Goal: Task Accomplishment & Management: Use online tool/utility

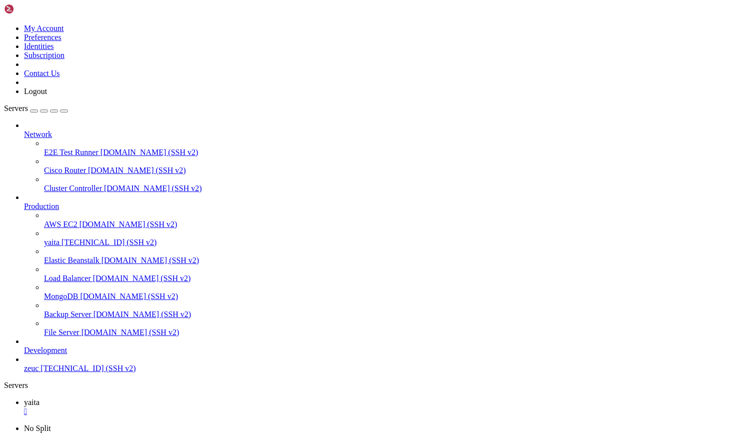
scroll to position [5, 1]
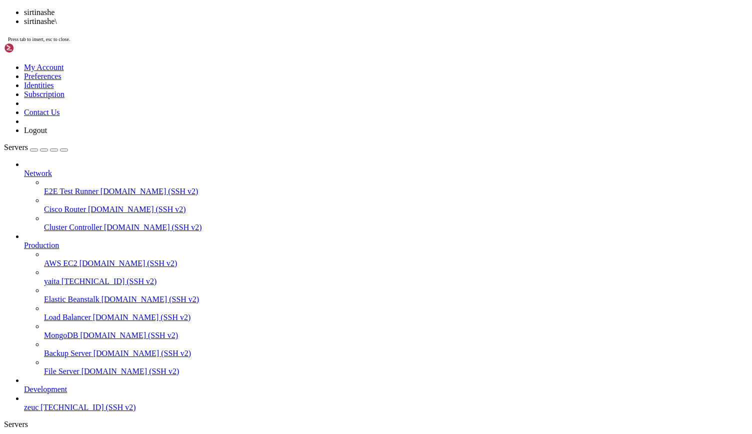
scroll to position [9568, 0]
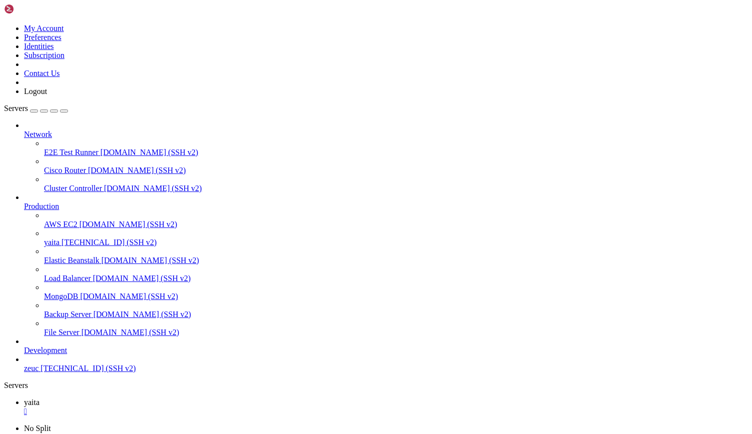
scroll to position [12094, 0]
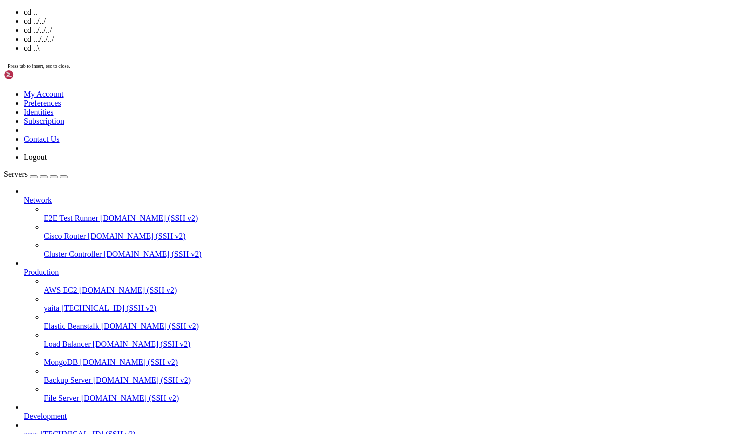
scroll to position [12102, 0]
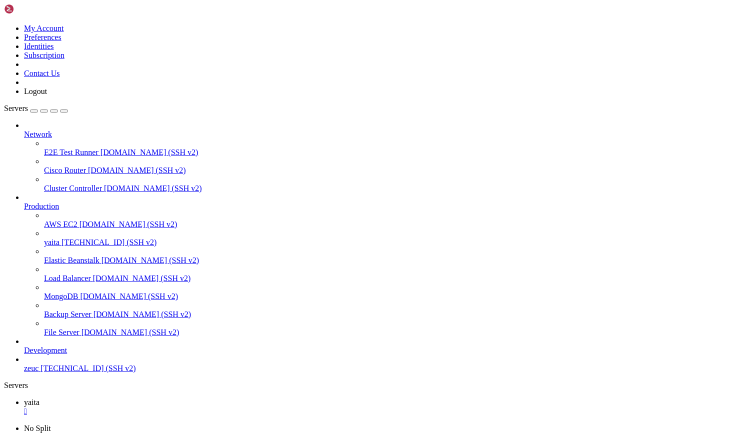
drag, startPoint x: 258, startPoint y: 831, endPoint x: 308, endPoint y: 831, distance: 49.5
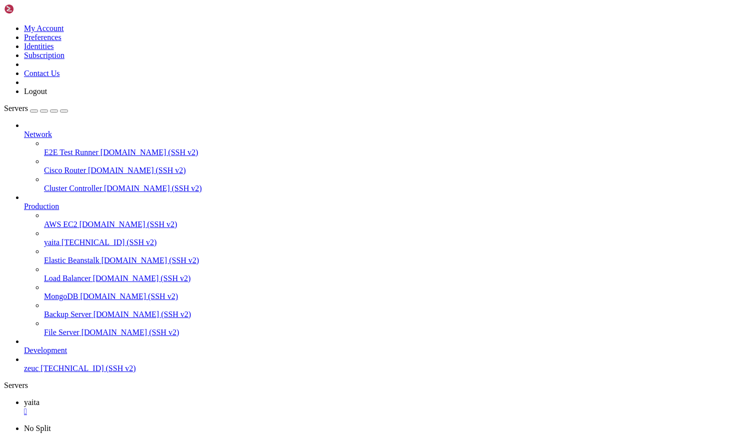
scroll to position [17818, 0]
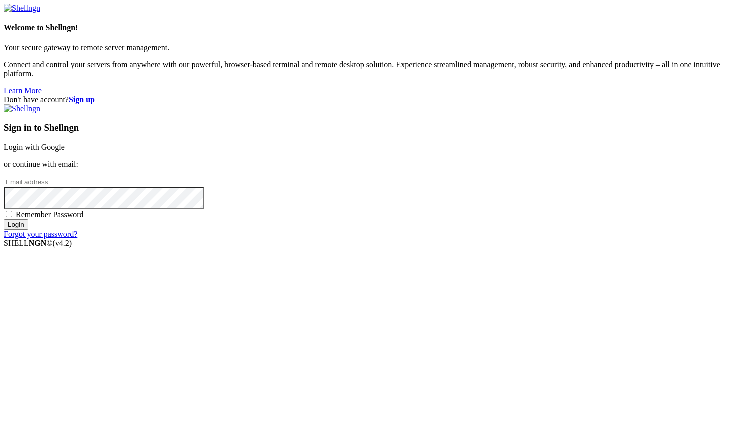
drag, startPoint x: 409, startPoint y: 177, endPoint x: 480, endPoint y: 177, distance: 71.0
click at [480, 177] on div "Sign in to Shellngn Login with Google or continue with email: Remember Password…" at bounding box center [376, 172] width 744 height 135
click at [65, 152] on link "Login with Google" at bounding box center [34, 147] width 61 height 9
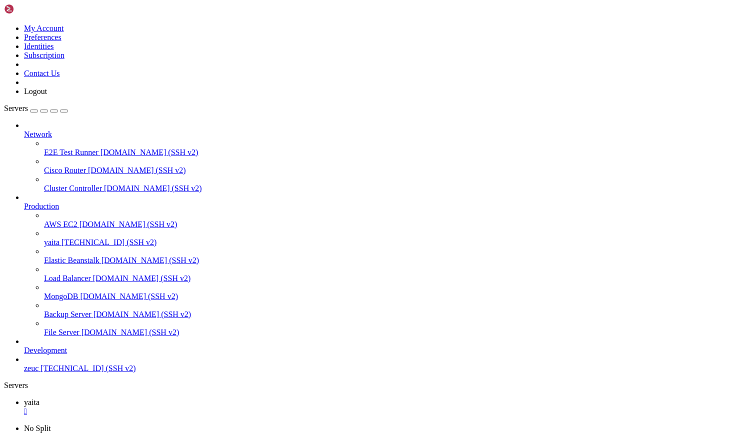
scroll to position [17818, 0]
drag, startPoint x: 117, startPoint y: 761, endPoint x: 221, endPoint y: 931, distance: 199.0
